Goal: Task Accomplishment & Management: Complete application form

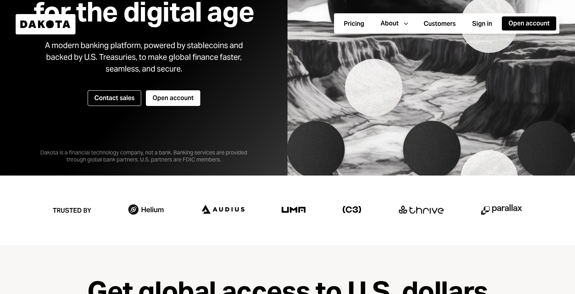
scroll to position [153, 0]
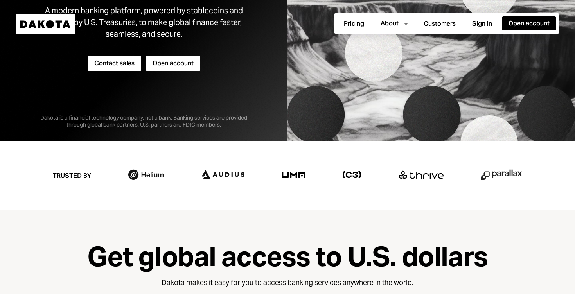
click at [124, 69] on button "Contact sales" at bounding box center [115, 64] width 54 height 16
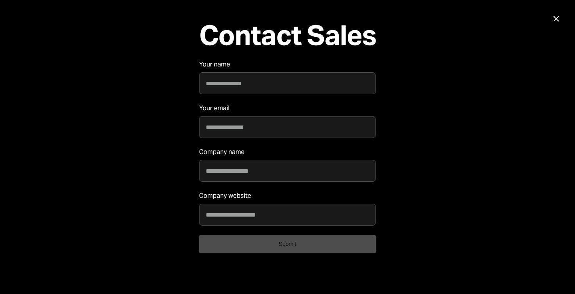
scroll to position [0, 0]
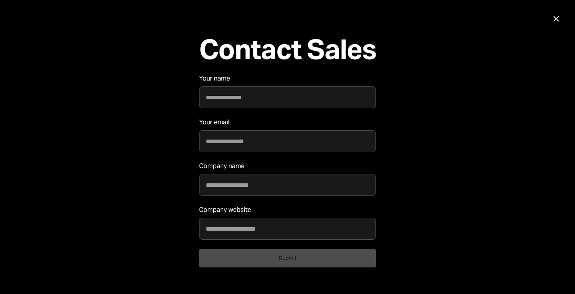
click at [555, 20] on icon at bounding box center [555, 18] width 5 height 5
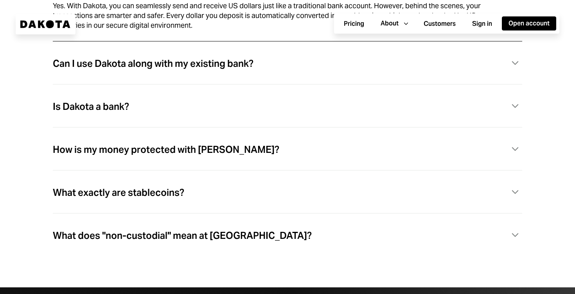
scroll to position [2239, 0]
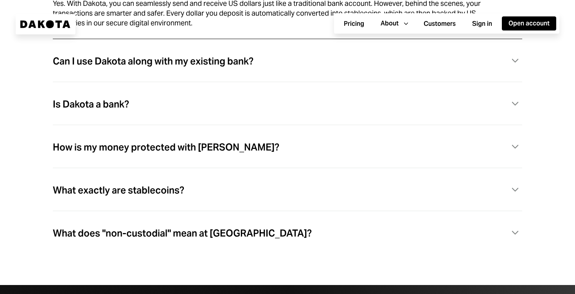
click at [512, 102] on icon "Caret Down" at bounding box center [515, 103] width 14 height 14
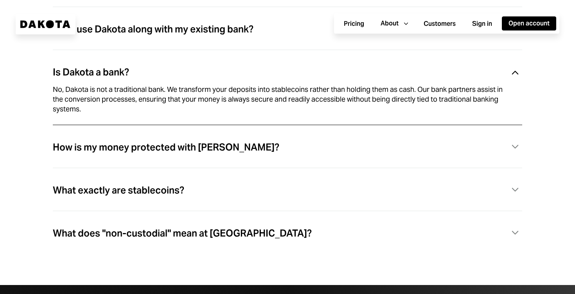
click at [513, 73] on icon "Caret Down" at bounding box center [515, 73] width 14 height 14
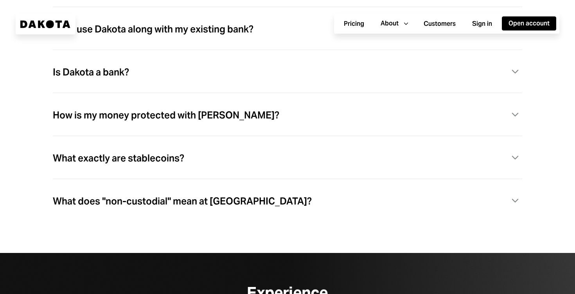
click at [513, 73] on icon "Caret Down" at bounding box center [515, 71] width 14 height 14
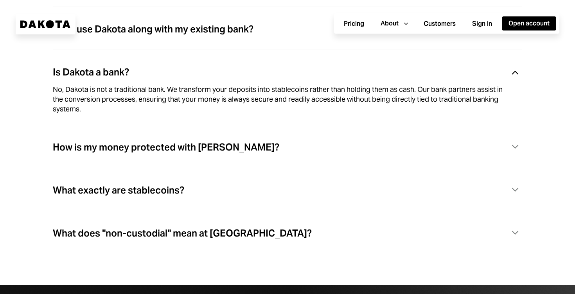
click at [515, 72] on icon "Caret Down" at bounding box center [515, 73] width 14 height 14
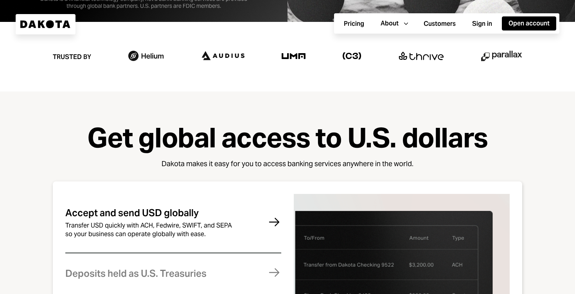
scroll to position [0, 0]
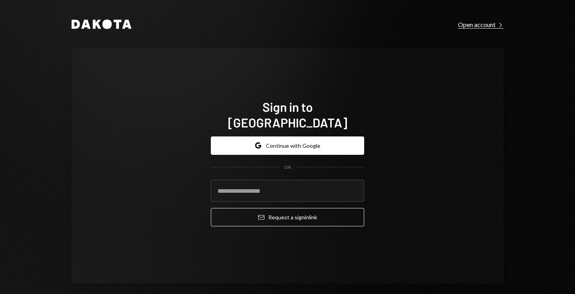
click at [479, 28] on div "Open account Right Caret" at bounding box center [480, 25] width 45 height 8
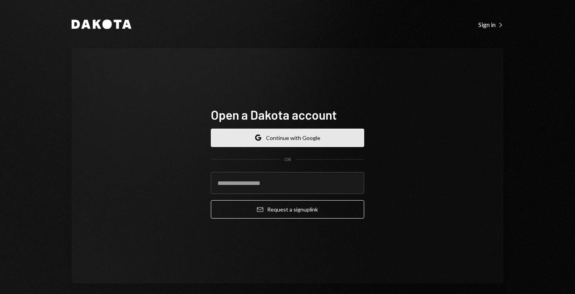
click at [330, 135] on button "Google Continue with Google" at bounding box center [287, 138] width 153 height 18
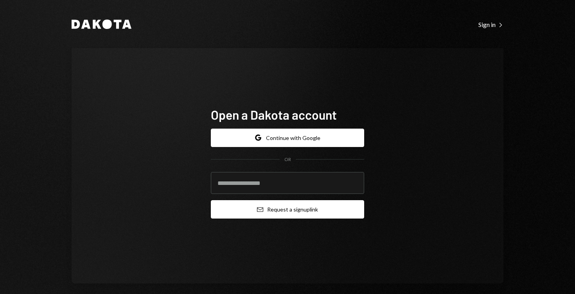
click at [252, 206] on button "Email Request a sign up link" at bounding box center [287, 209] width 153 height 18
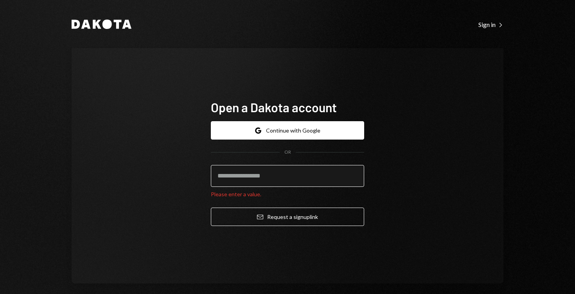
click at [265, 182] on input "email" at bounding box center [287, 176] width 153 height 22
click at [230, 176] on input "email" at bounding box center [287, 176] width 153 height 22
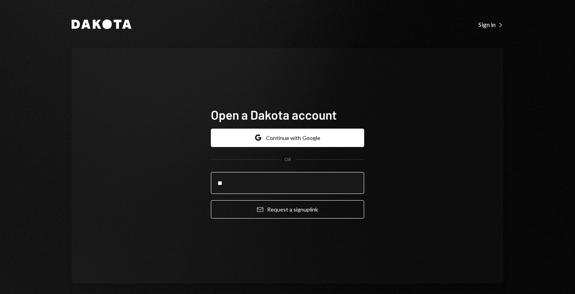
type input "*"
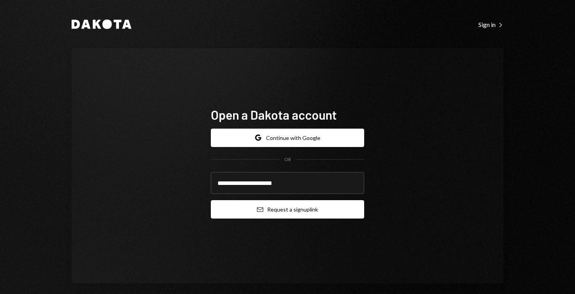
type input "**********"
click at [257, 210] on icon "submit" at bounding box center [260, 209] width 6 height 5
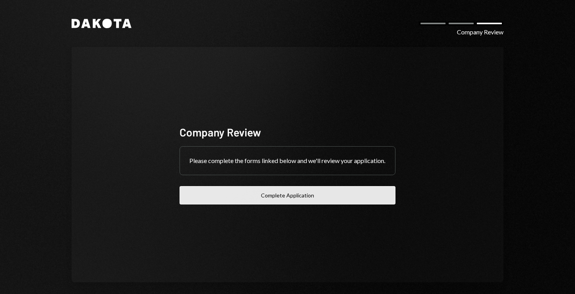
click at [271, 196] on button "Complete Application" at bounding box center [288, 195] width 216 height 18
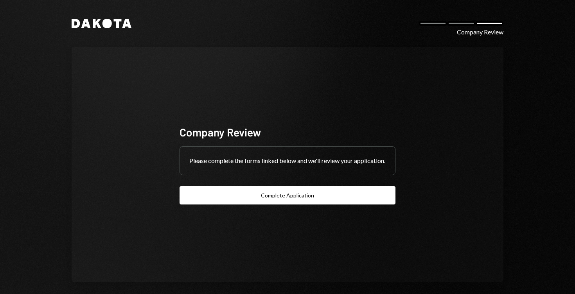
click at [455, 23] on div at bounding box center [461, 23] width 28 height 5
click at [424, 25] on div at bounding box center [433, 23] width 28 height 5
click at [463, 27] on div "Company Review" at bounding box center [480, 31] width 47 height 9
click at [482, 27] on div "Dakota Company Review" at bounding box center [288, 23] width 432 height 9
